Goal: Check status: Check status

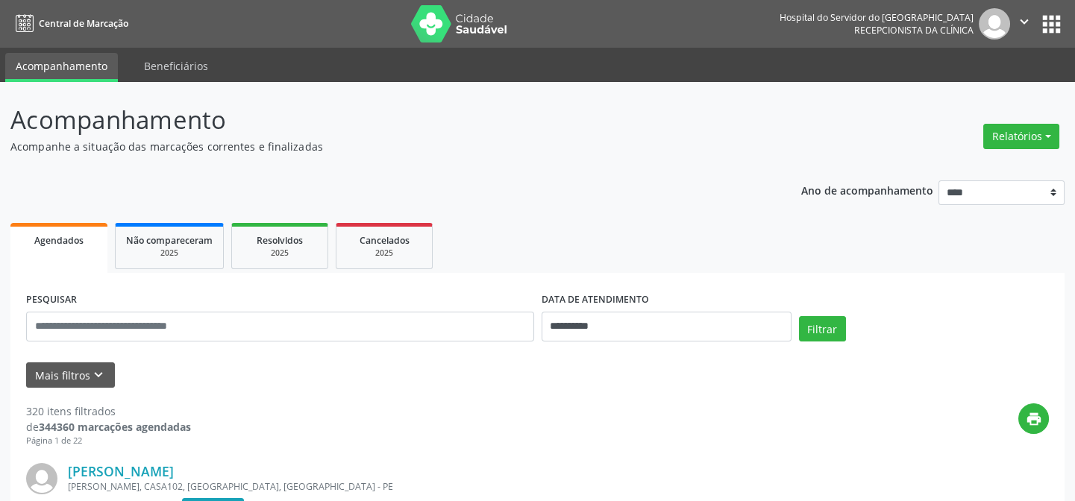
click at [68, 375] on button "Mais filtros keyboard_arrow_down" at bounding box center [70, 376] width 89 height 26
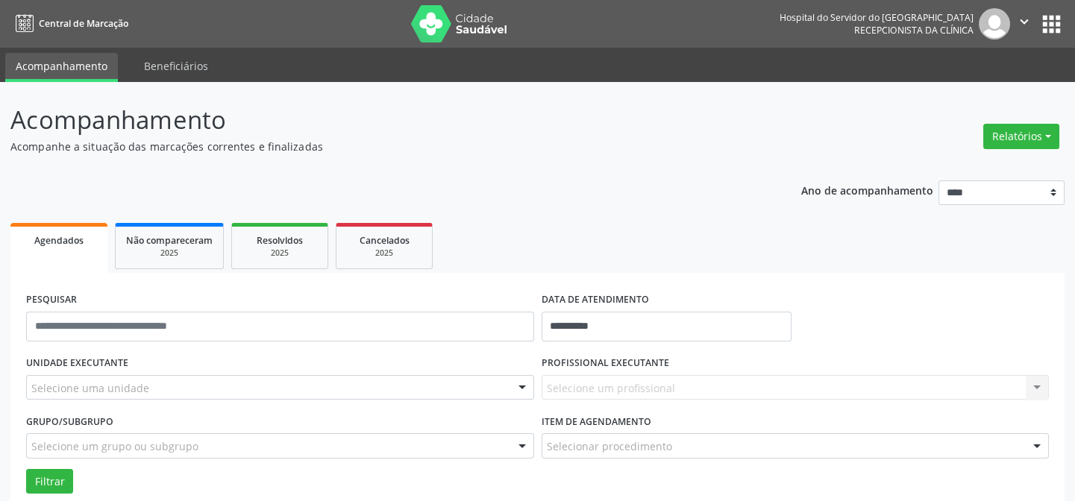
click at [69, 375] on div "Selecione uma unidade" at bounding box center [280, 387] width 508 height 25
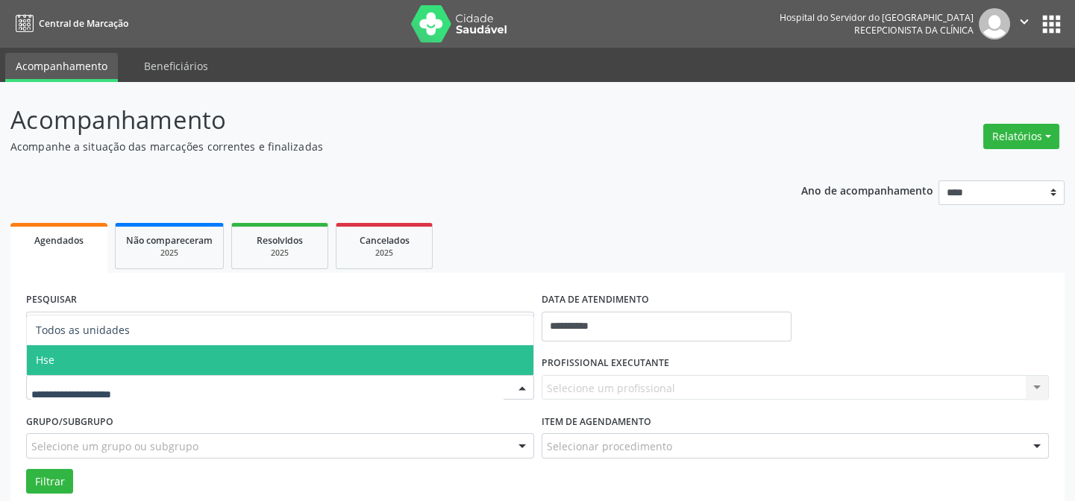
click at [75, 366] on span "Hse" at bounding box center [280, 360] width 507 height 30
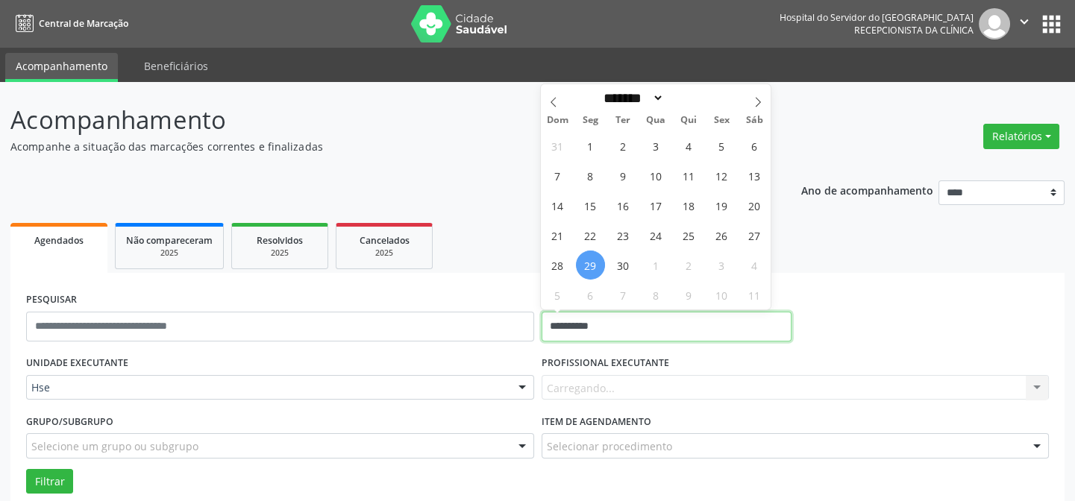
click at [682, 323] on input "**********" at bounding box center [667, 327] width 250 height 30
click at [589, 269] on span "29" at bounding box center [590, 265] width 29 height 29
type input "**********"
click at [589, 269] on span "29" at bounding box center [590, 265] width 29 height 29
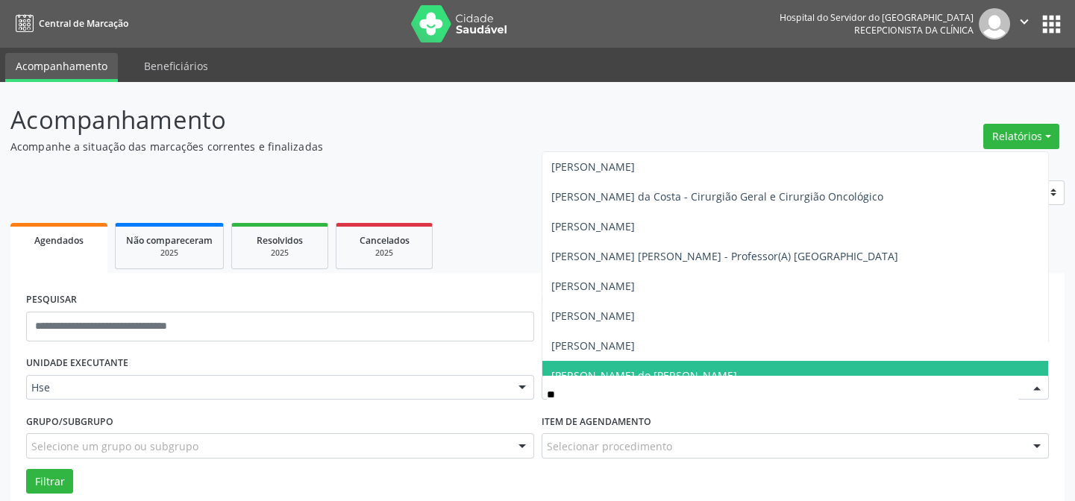
type input "*"
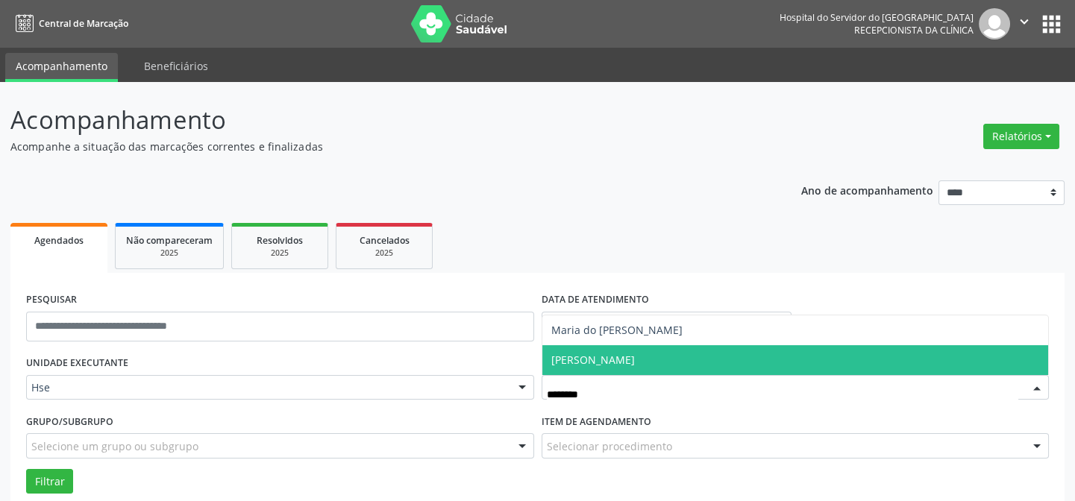
type input "********"
click at [586, 356] on span "[PERSON_NAME]" at bounding box center [593, 360] width 84 height 14
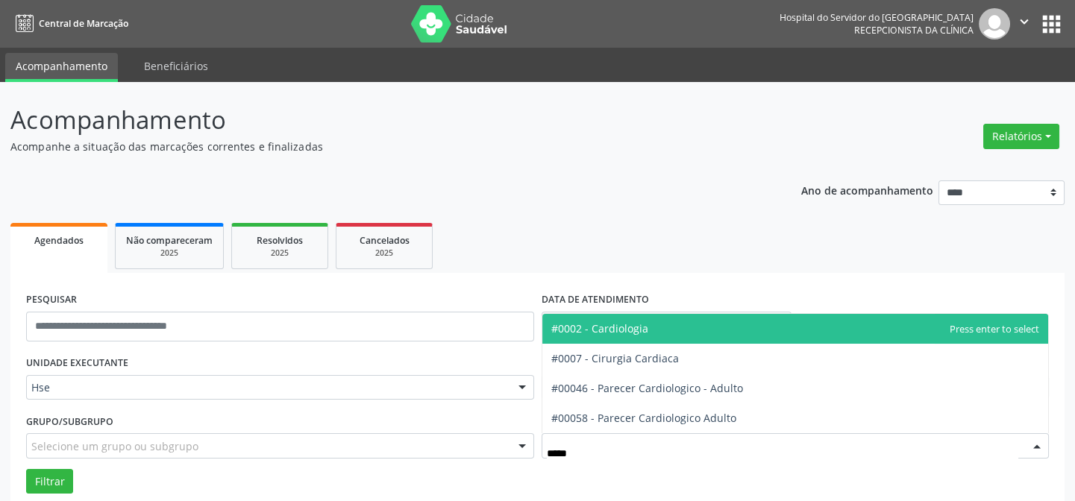
type input "******"
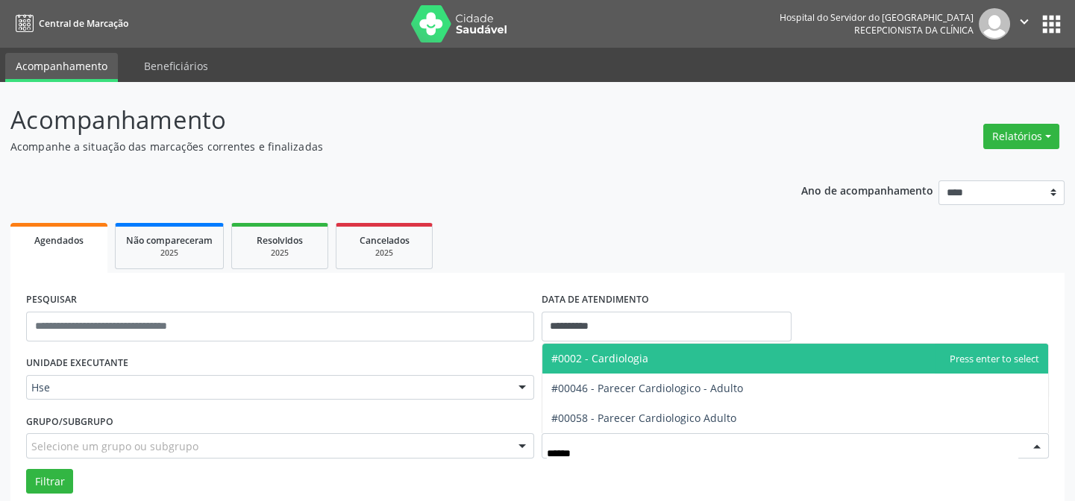
click at [615, 354] on span "#0002 - Cardiologia" at bounding box center [599, 358] width 97 height 14
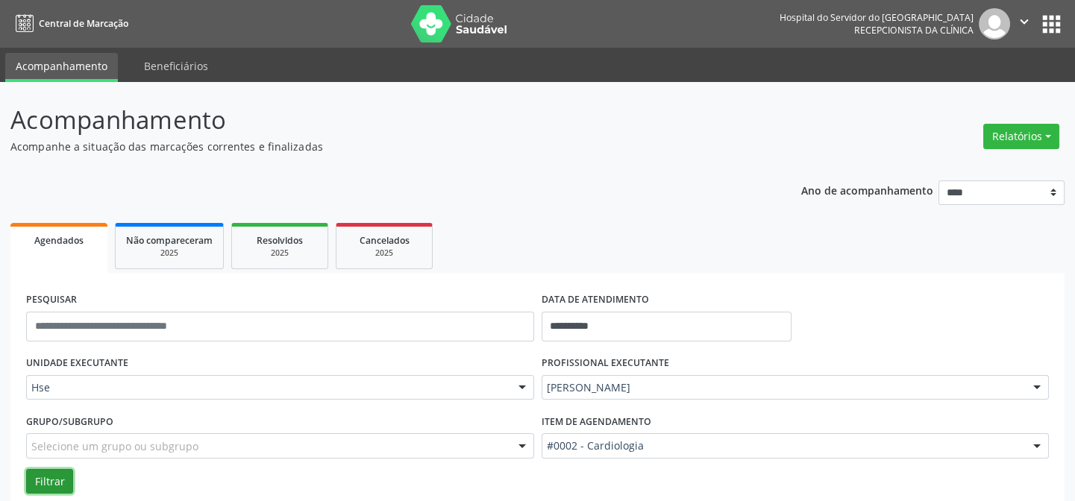
click at [46, 476] on button "Filtrar" at bounding box center [49, 481] width 47 height 25
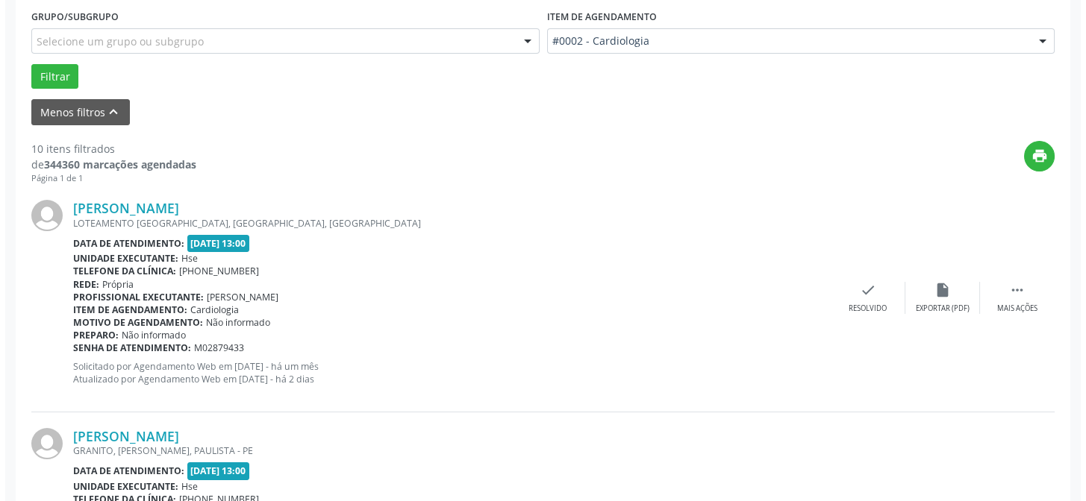
scroll to position [407, 0]
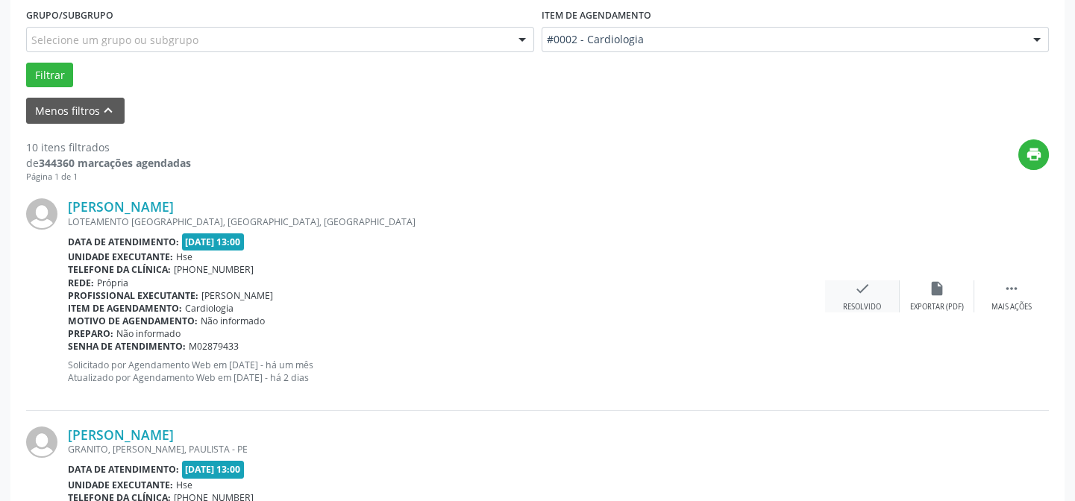
click at [872, 293] on div "check Resolvido" at bounding box center [862, 297] width 75 height 32
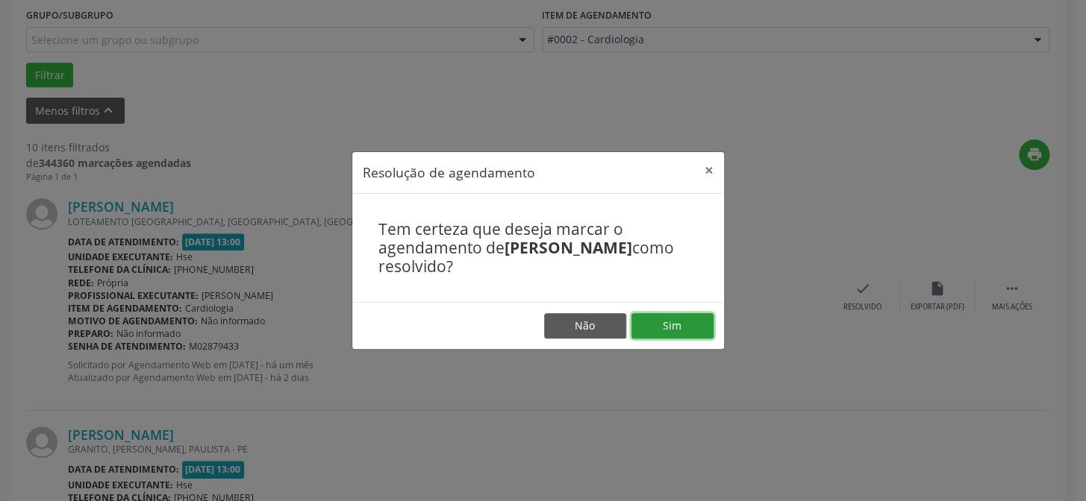
click at [682, 320] on button "Sim" at bounding box center [672, 325] width 82 height 25
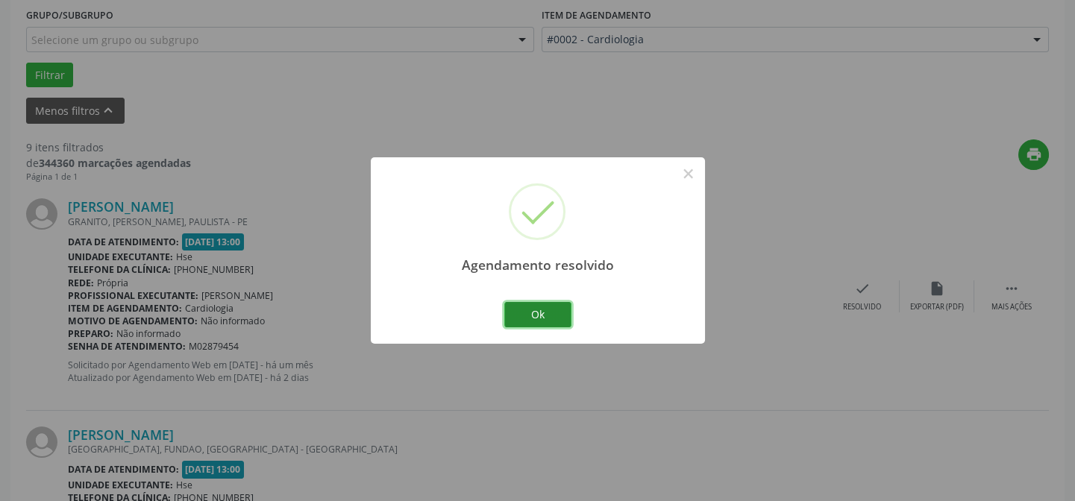
click at [520, 306] on button "Ok" at bounding box center [537, 314] width 67 height 25
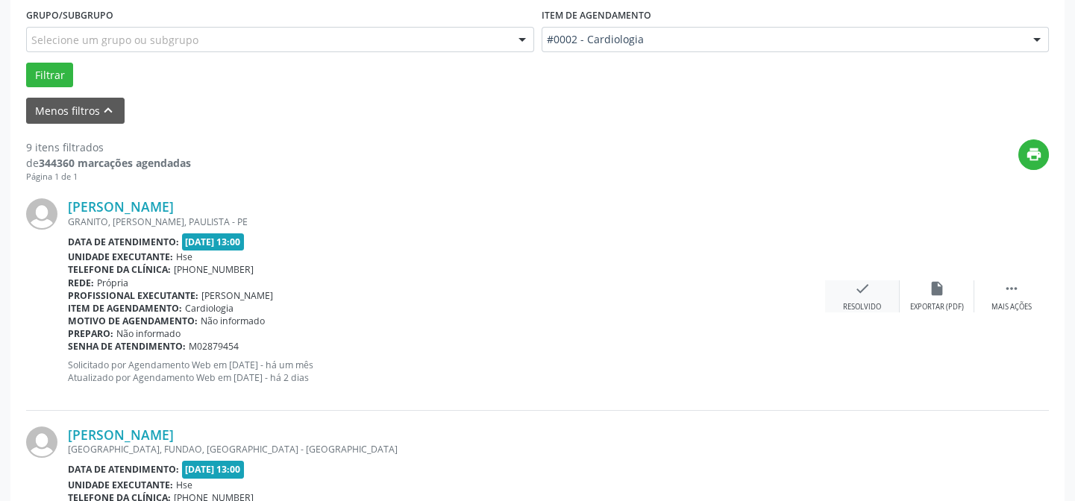
click at [871, 292] on div "check Resolvido" at bounding box center [862, 297] width 75 height 32
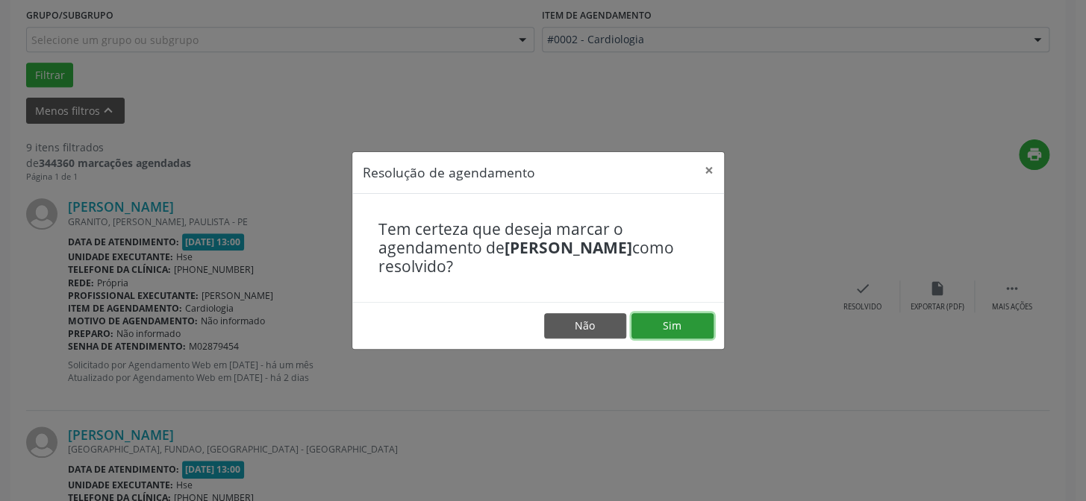
click at [677, 322] on button "Sim" at bounding box center [672, 325] width 82 height 25
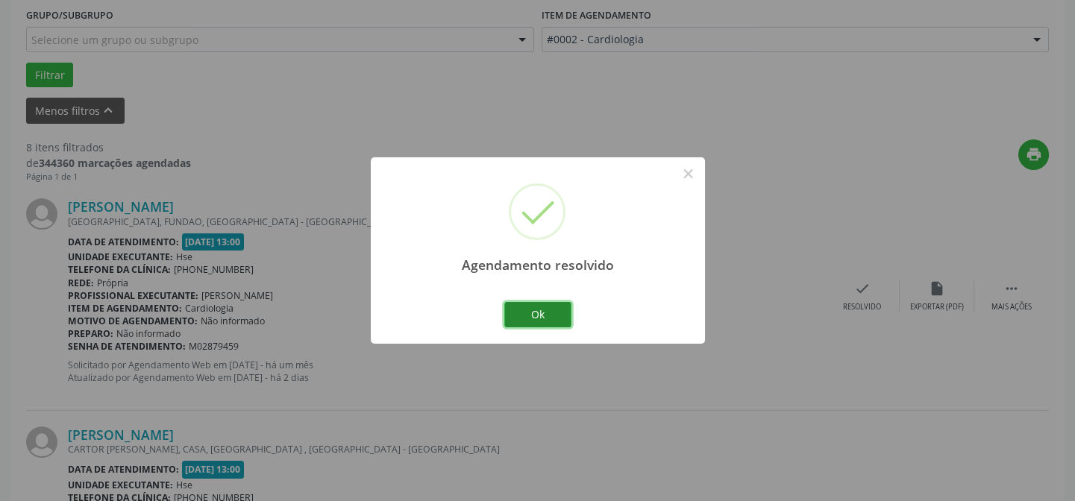
click at [531, 316] on button "Ok" at bounding box center [537, 314] width 67 height 25
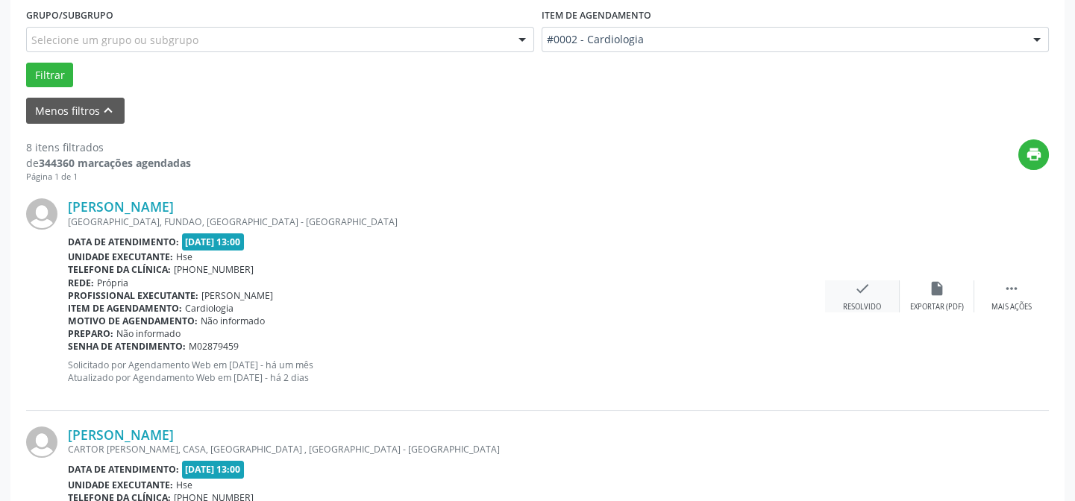
click at [854, 293] on icon "check" at bounding box center [862, 289] width 16 height 16
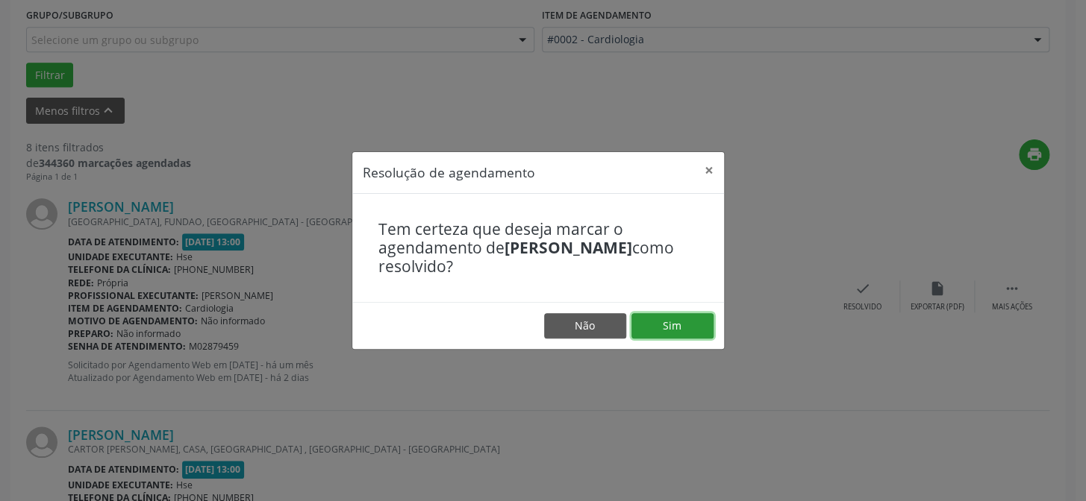
click at [678, 324] on button "Sim" at bounding box center [672, 325] width 82 height 25
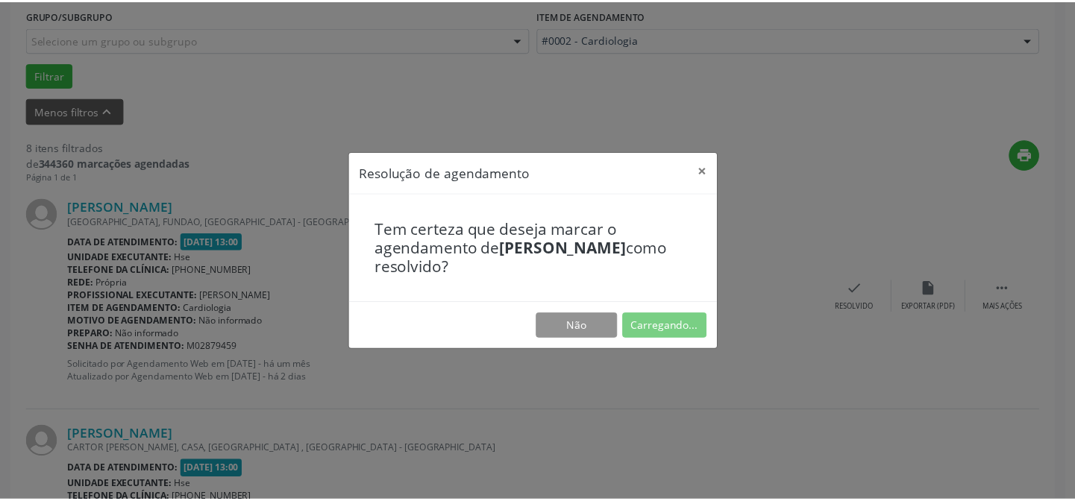
scroll to position [134, 0]
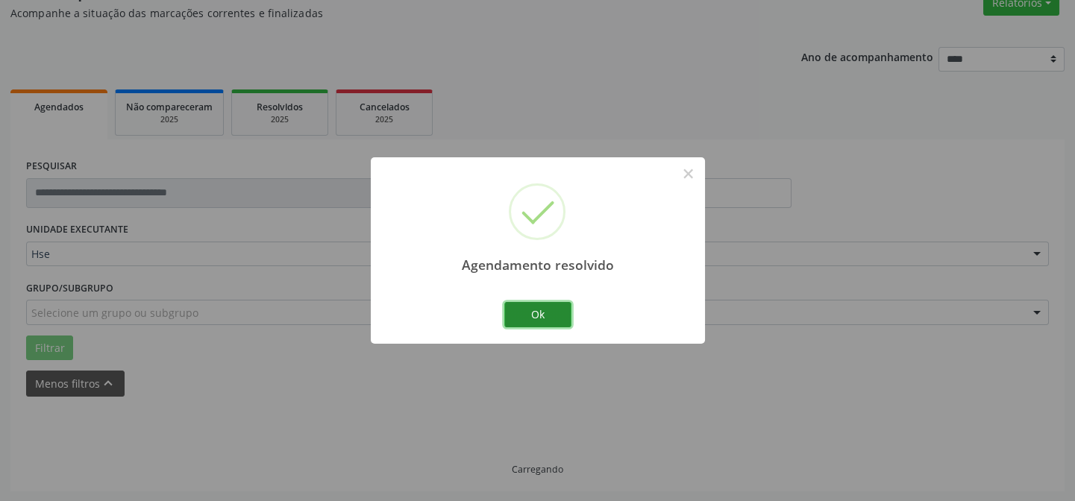
click at [542, 316] on button "Ok" at bounding box center [537, 314] width 67 height 25
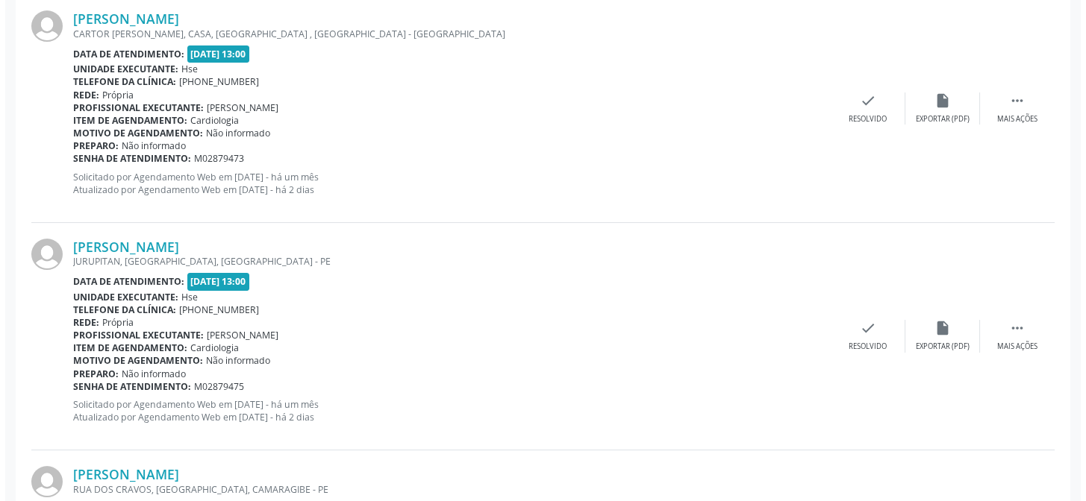
scroll to position [676, 0]
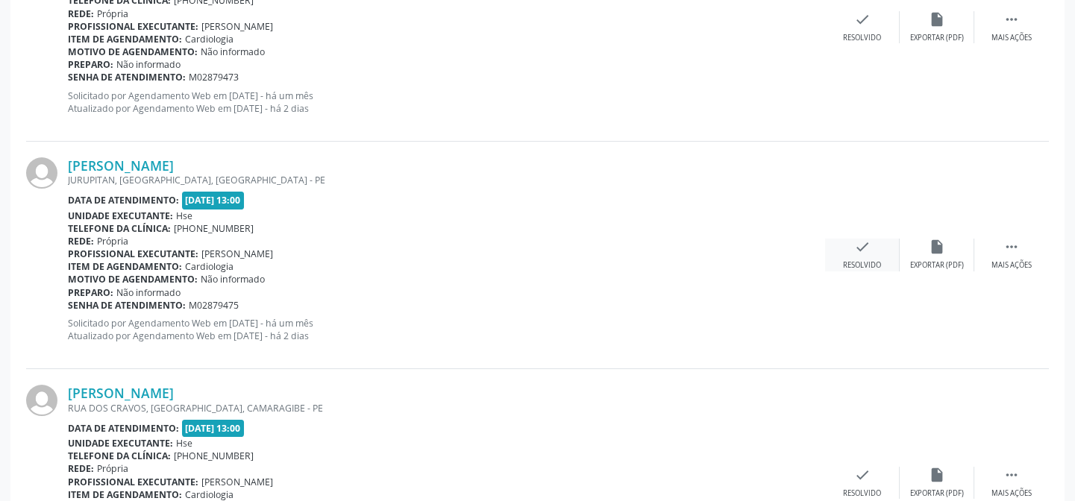
click at [858, 251] on icon "check" at bounding box center [862, 247] width 16 height 16
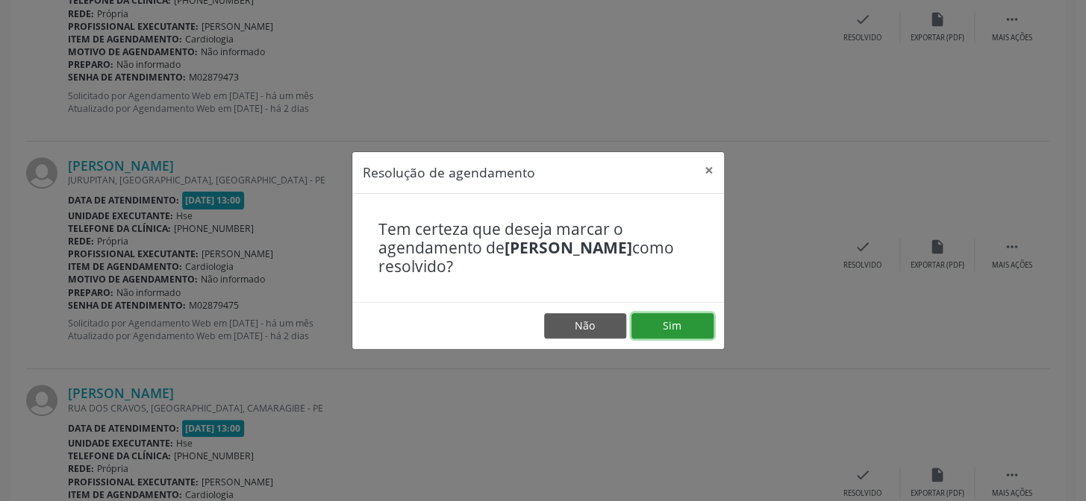
click at [660, 313] on button "Sim" at bounding box center [672, 325] width 82 height 25
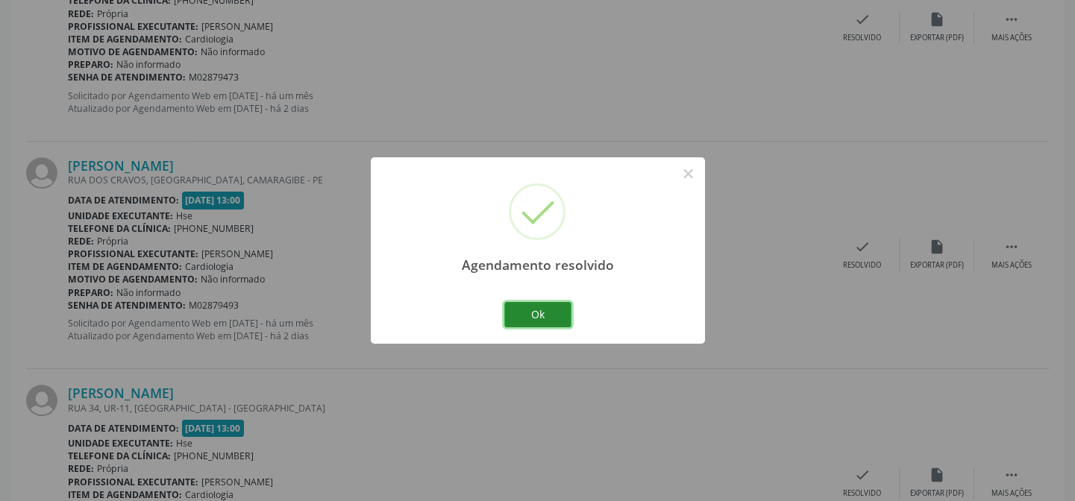
click at [547, 315] on button "Ok" at bounding box center [537, 314] width 67 height 25
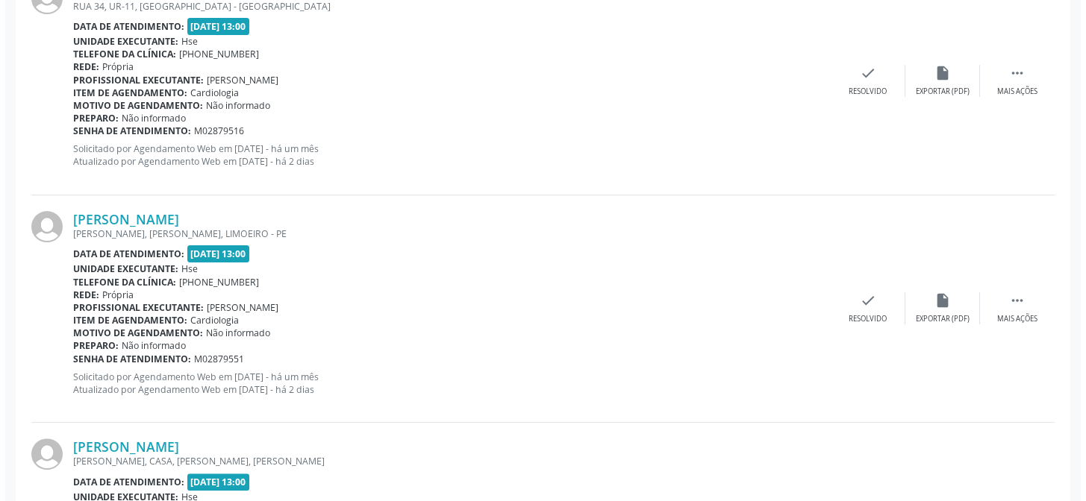
scroll to position [1083, 0]
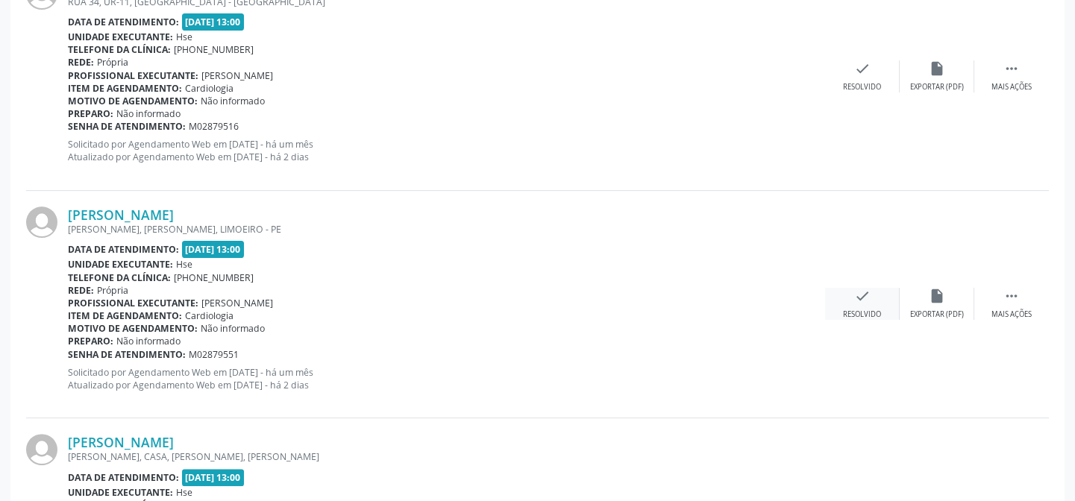
click at [851, 311] on div "Resolvido" at bounding box center [862, 315] width 38 height 10
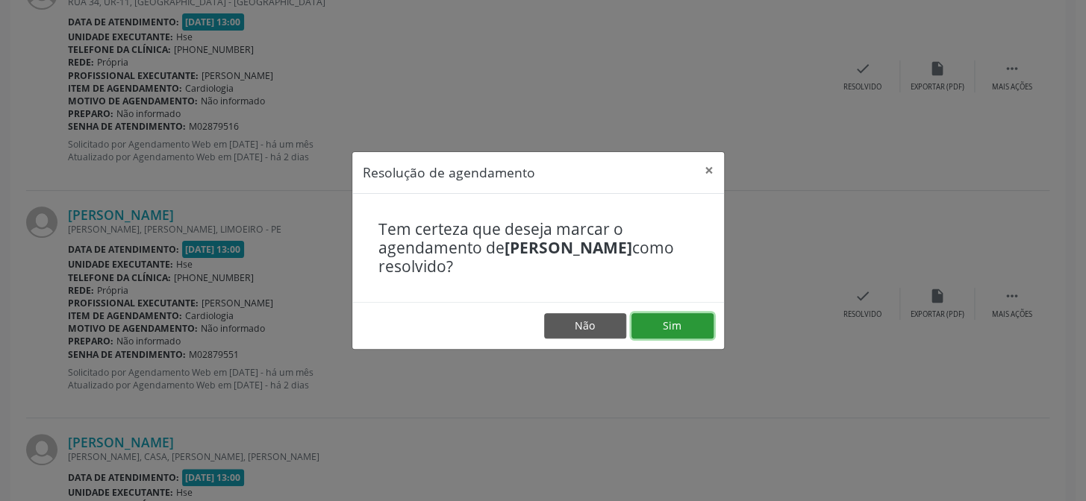
click at [701, 328] on button "Sim" at bounding box center [672, 325] width 82 height 25
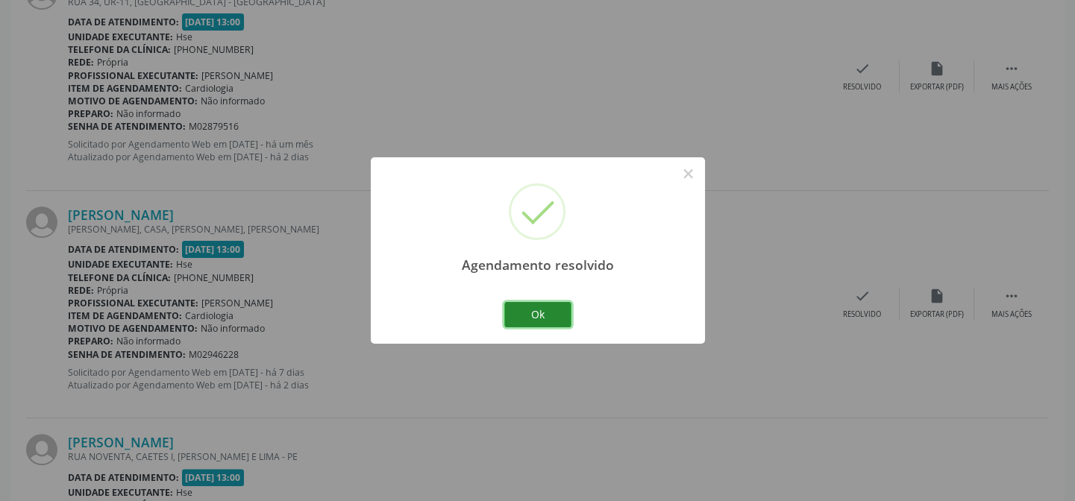
click at [557, 310] on button "Ok" at bounding box center [537, 314] width 67 height 25
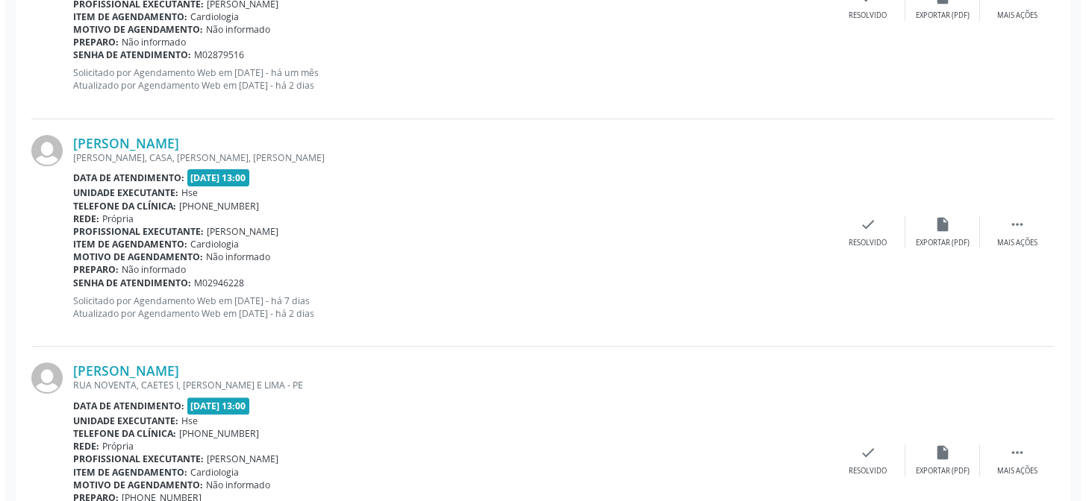
scroll to position [1251, 0]
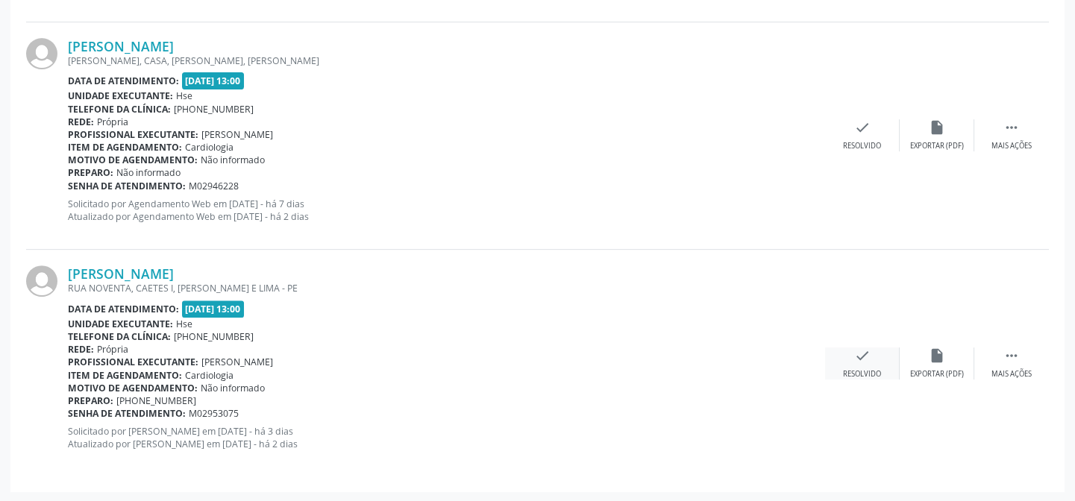
click at [854, 354] on icon "check" at bounding box center [862, 356] width 16 height 16
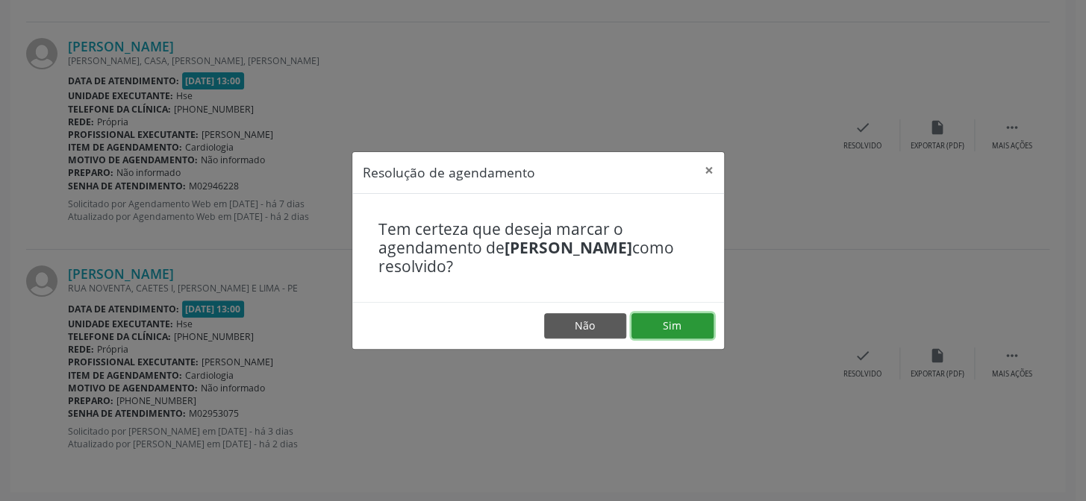
click at [683, 319] on button "Sim" at bounding box center [672, 325] width 82 height 25
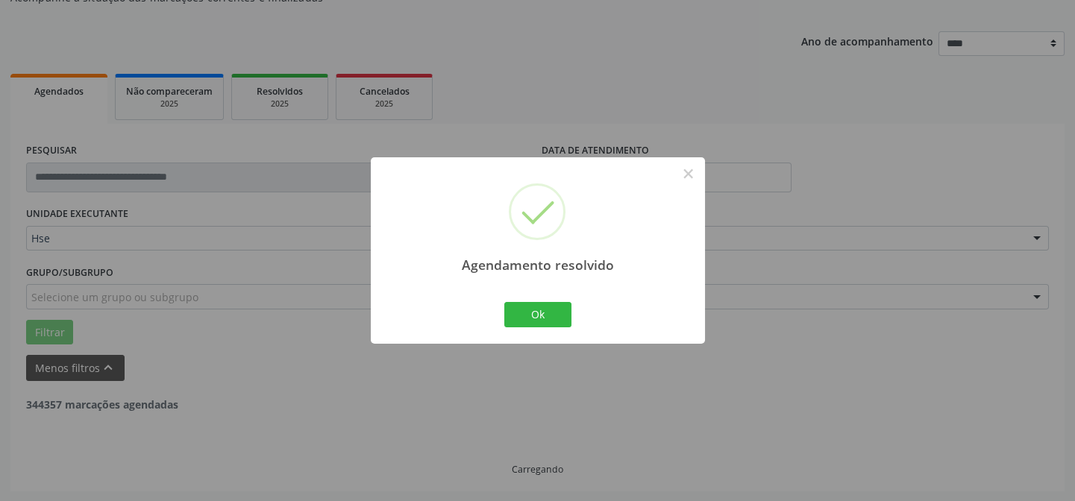
scroll to position [1023, 0]
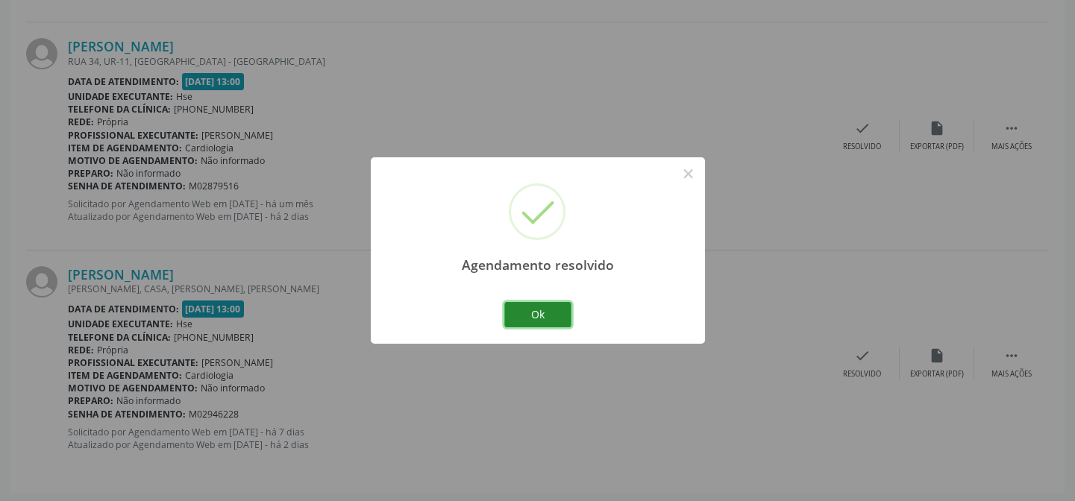
click at [560, 308] on button "Ok" at bounding box center [537, 314] width 67 height 25
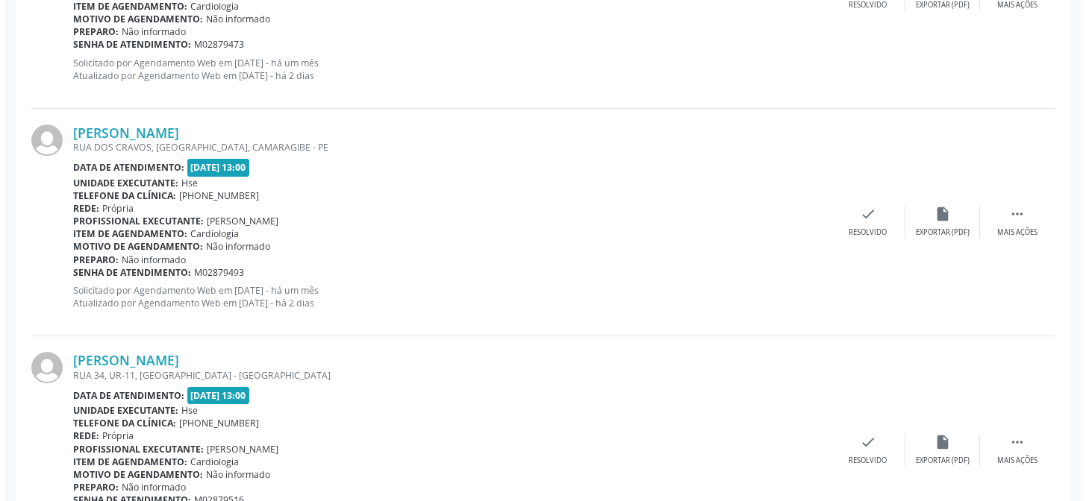
scroll to position [684, 0]
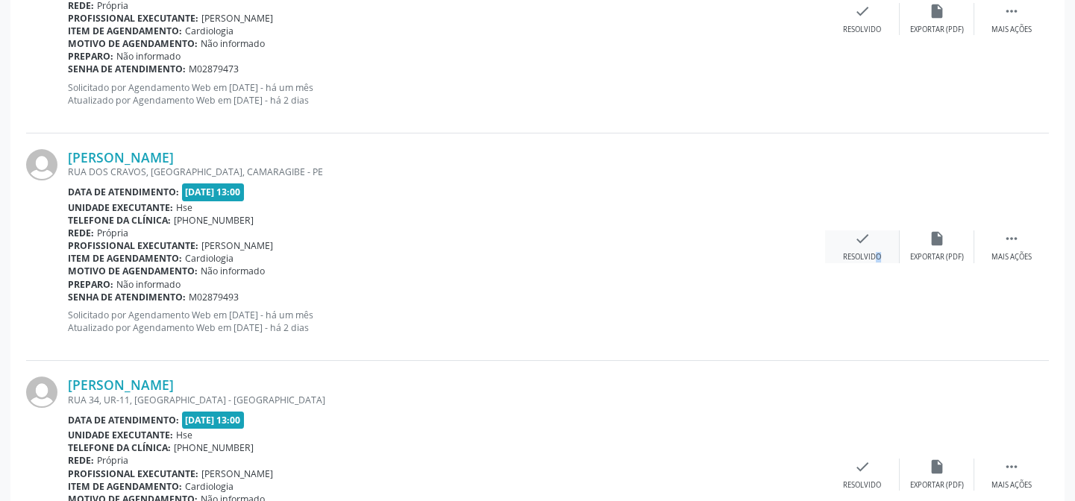
click at [866, 252] on div "Resolvido" at bounding box center [862, 257] width 38 height 10
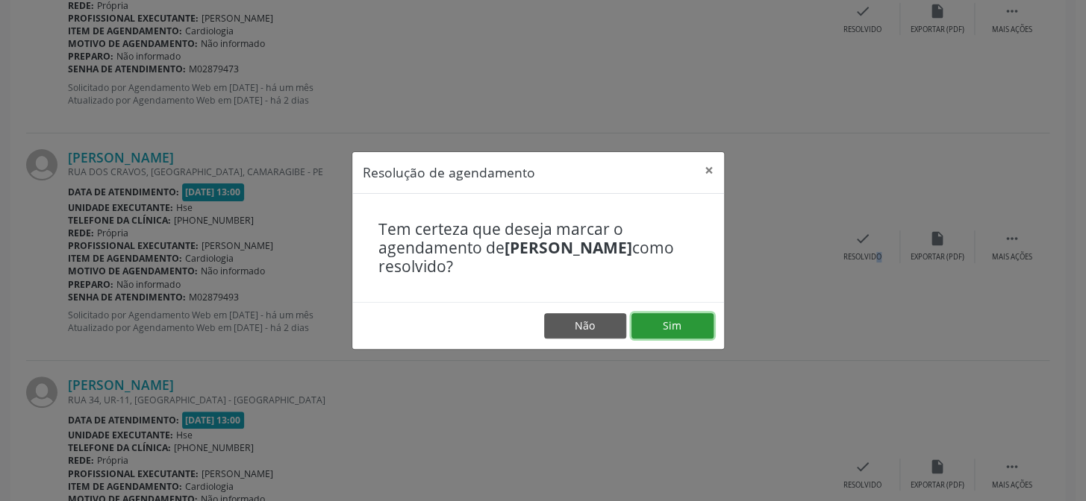
click at [667, 319] on button "Sim" at bounding box center [672, 325] width 82 height 25
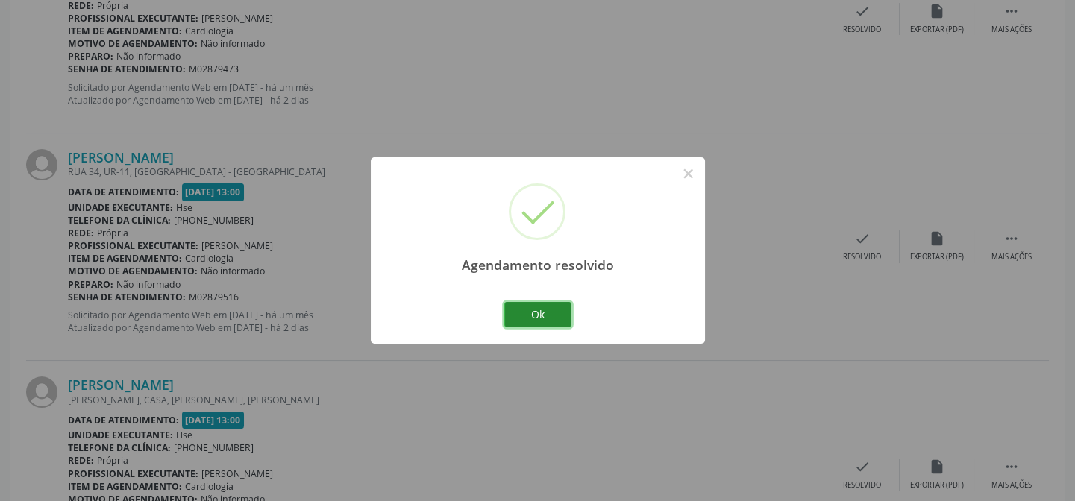
click at [545, 312] on button "Ok" at bounding box center [537, 314] width 67 height 25
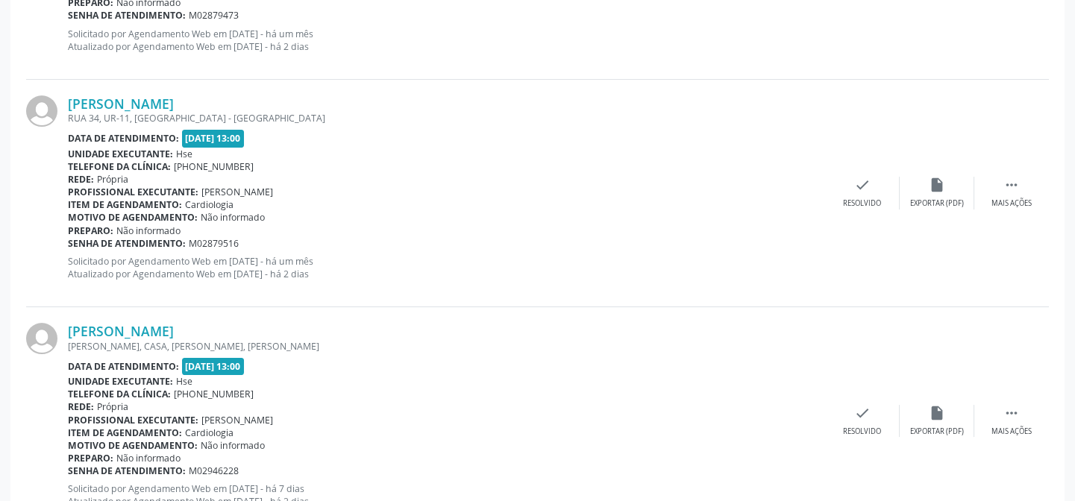
scroll to position [796, 0]
